Goal: Register for event/course

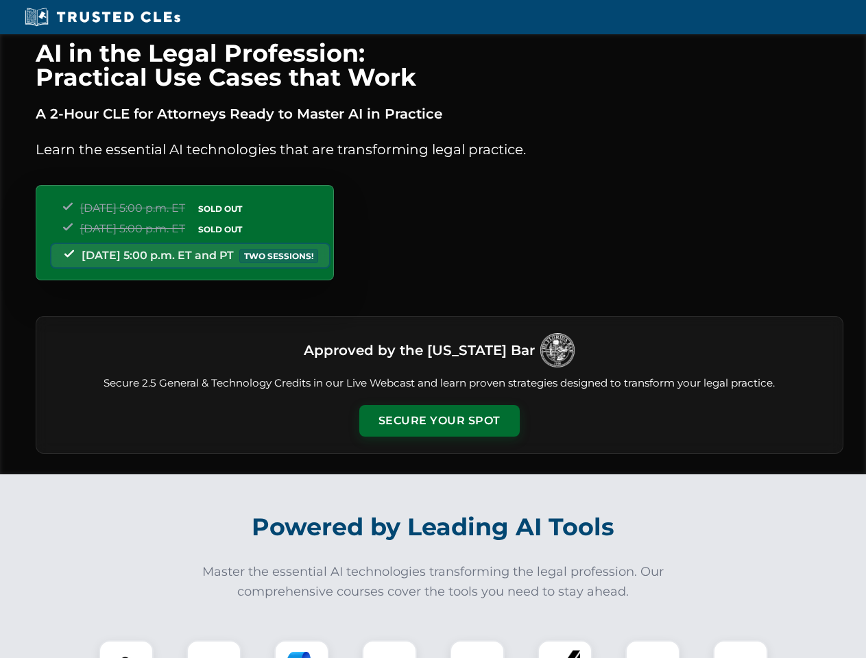
click at [439, 421] on button "Secure Your Spot" at bounding box center [439, 421] width 160 height 32
click at [126, 649] on img at bounding box center [126, 668] width 40 height 40
